Goal: Communication & Community: Answer question/provide support

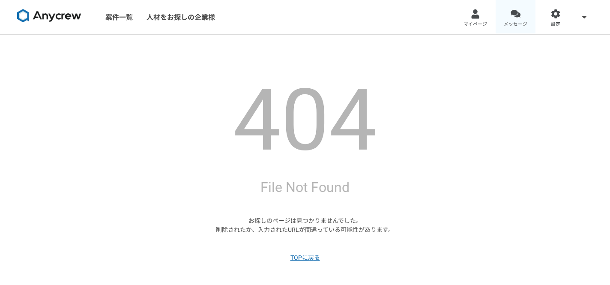
click at [526, 17] on link "メッセージ" at bounding box center [516, 17] width 40 height 34
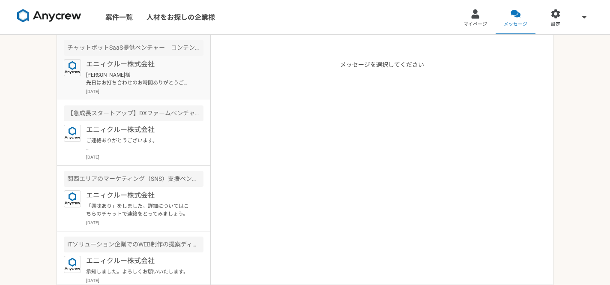
click at [116, 71] on div "エニィクルー株式会社 [PERSON_NAME]様 先日はお打ち合わせのお時間ありがとうございました。 その後、Slackのご連絡をまだいただけておらず、 先…" at bounding box center [144, 77] width 117 height 36
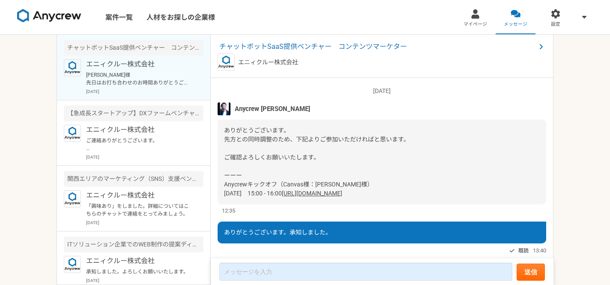
scroll to position [718, 0]
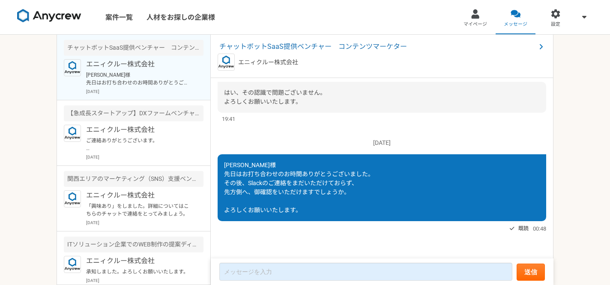
click at [270, 262] on form "送信" at bounding box center [382, 271] width 343 height 27
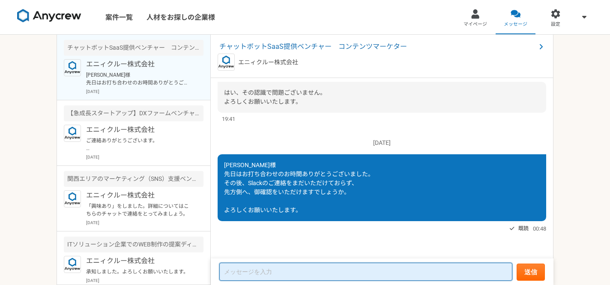
click at [270, 271] on textarea at bounding box center [365, 272] width 293 height 18
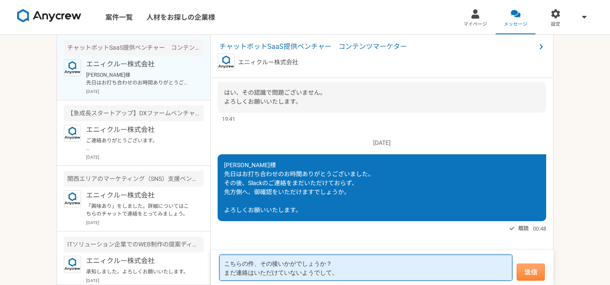
type textarea "こちらの件、その後いかがでしょうか？ まだ連絡はいただけていないようでして。"
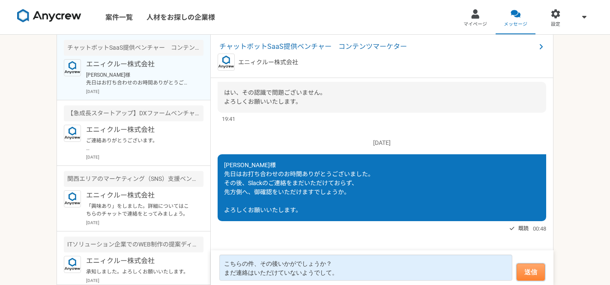
click at [537, 269] on button "送信" at bounding box center [531, 271] width 28 height 17
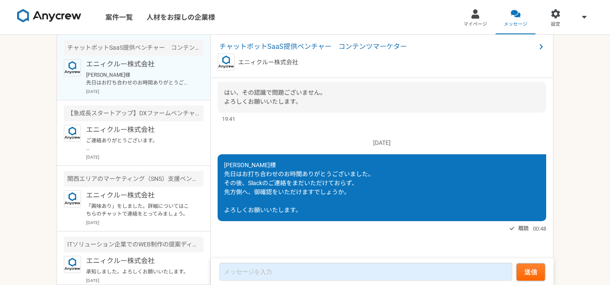
scroll to position [663, 0]
